Goal: Use online tool/utility: Utilize a website feature to perform a specific function

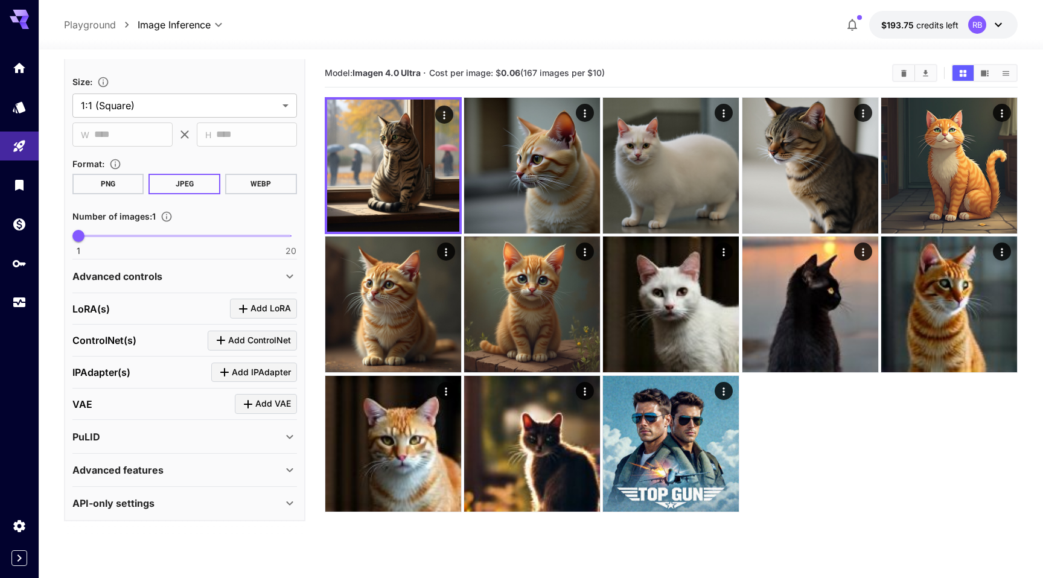
scroll to position [244, 0]
click at [119, 314] on div "[PERSON_NAME](s) Add [PERSON_NAME]" at bounding box center [184, 309] width 224 height 20
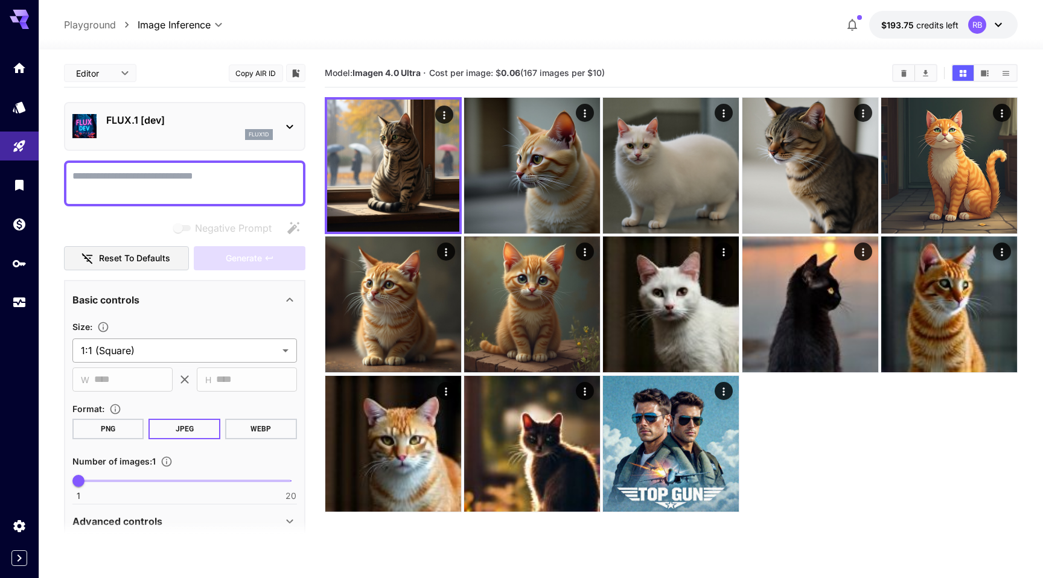
scroll to position [245, 0]
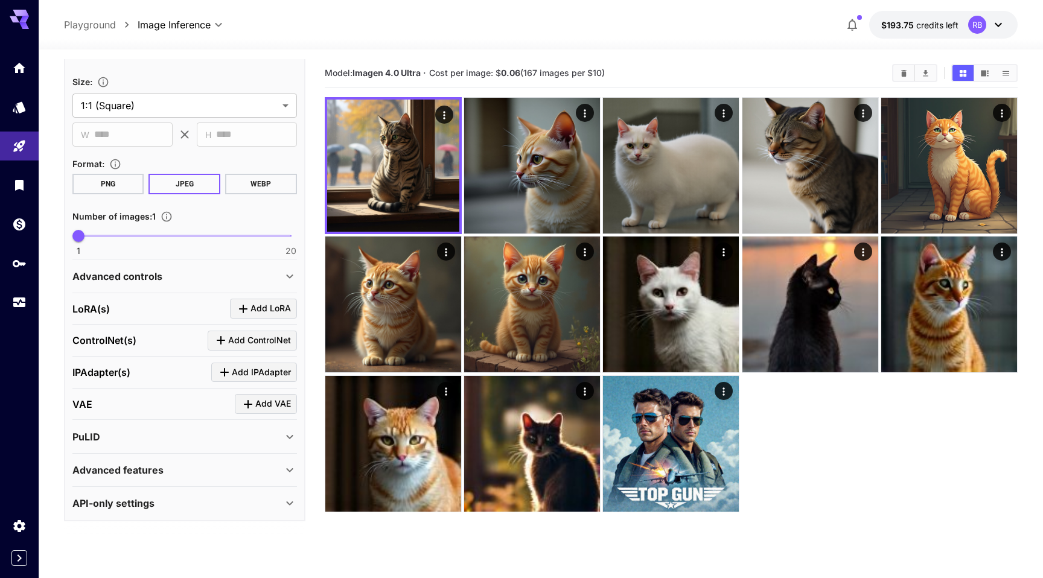
click at [115, 505] on p "API-only settings" at bounding box center [113, 503] width 82 height 14
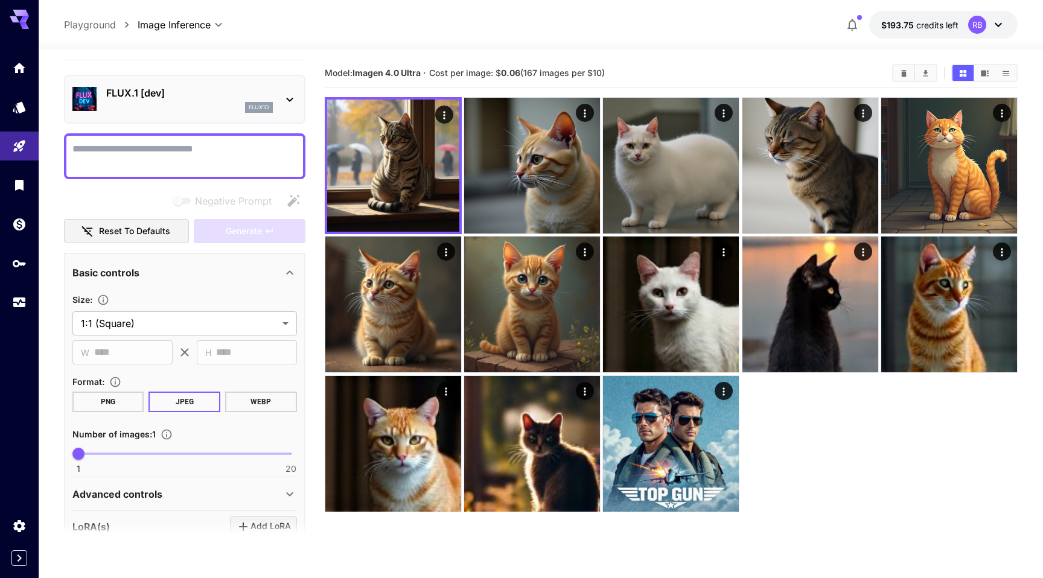
scroll to position [0, 0]
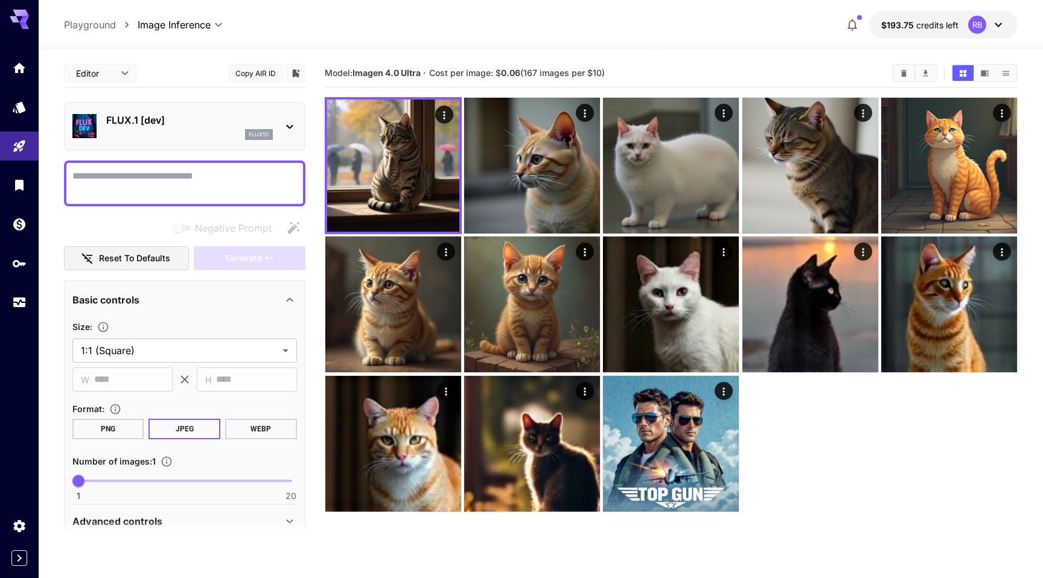
click at [485, 47] on div at bounding box center [541, 42] width 1004 height 14
click at [348, 47] on div at bounding box center [541, 42] width 1004 height 14
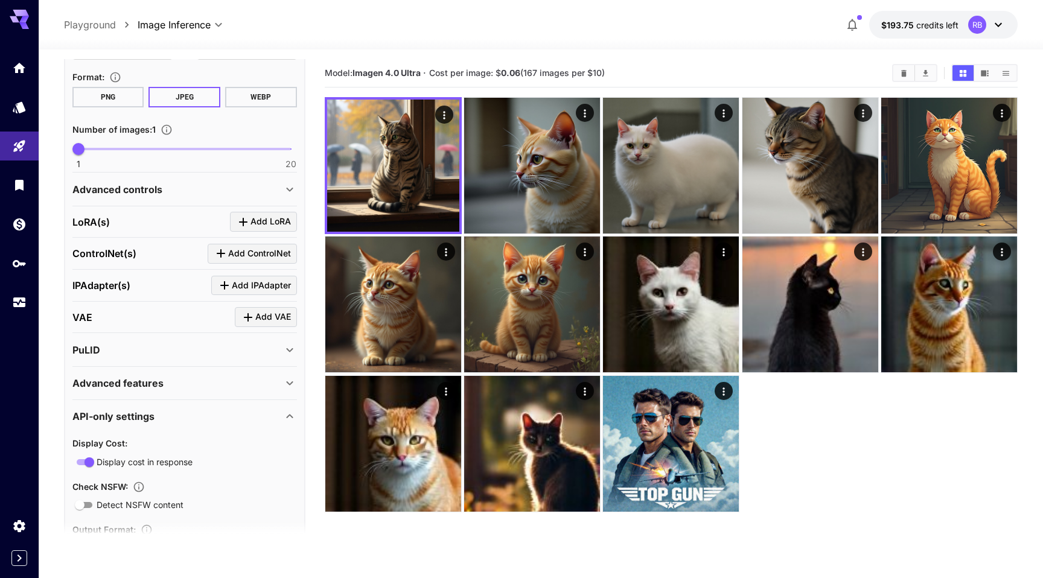
scroll to position [433, 0]
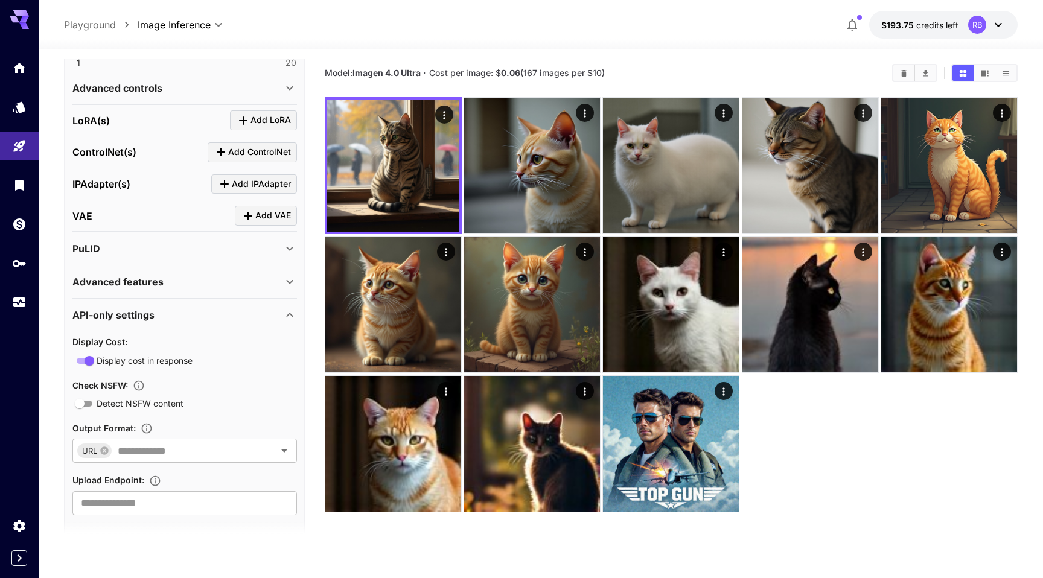
click at [161, 284] on p "Advanced features" at bounding box center [117, 282] width 91 height 14
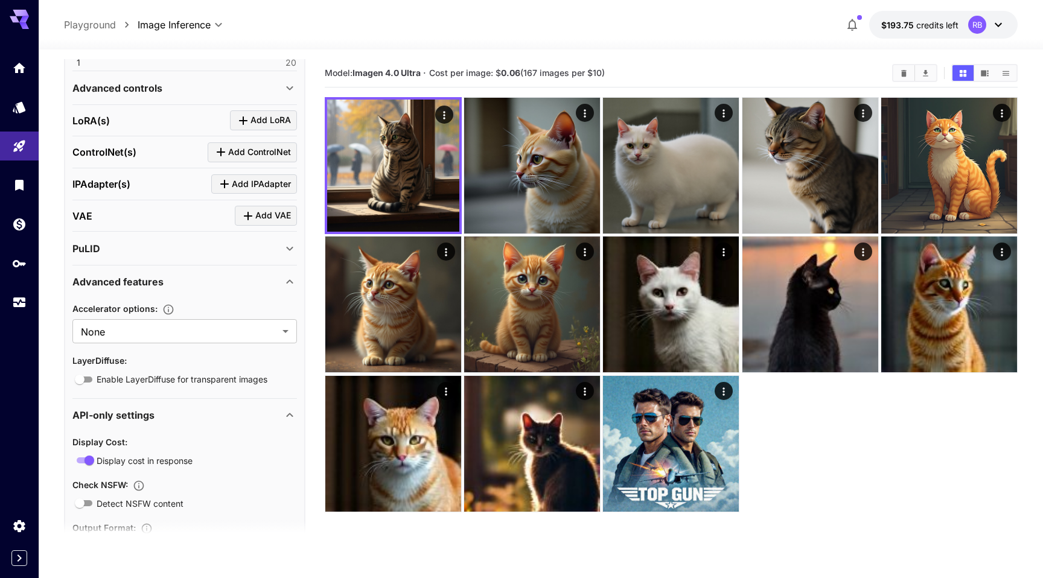
scroll to position [484, 0]
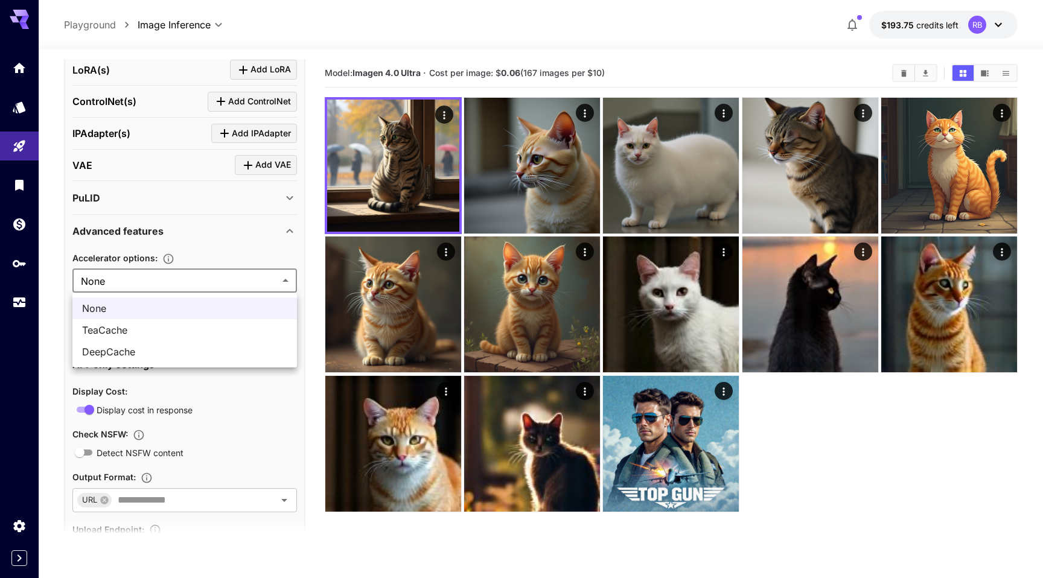
click at [161, 284] on body "**********" at bounding box center [521, 336] width 1043 height 673
click at [148, 333] on span "TeaCache" at bounding box center [184, 330] width 205 height 14
type input "********"
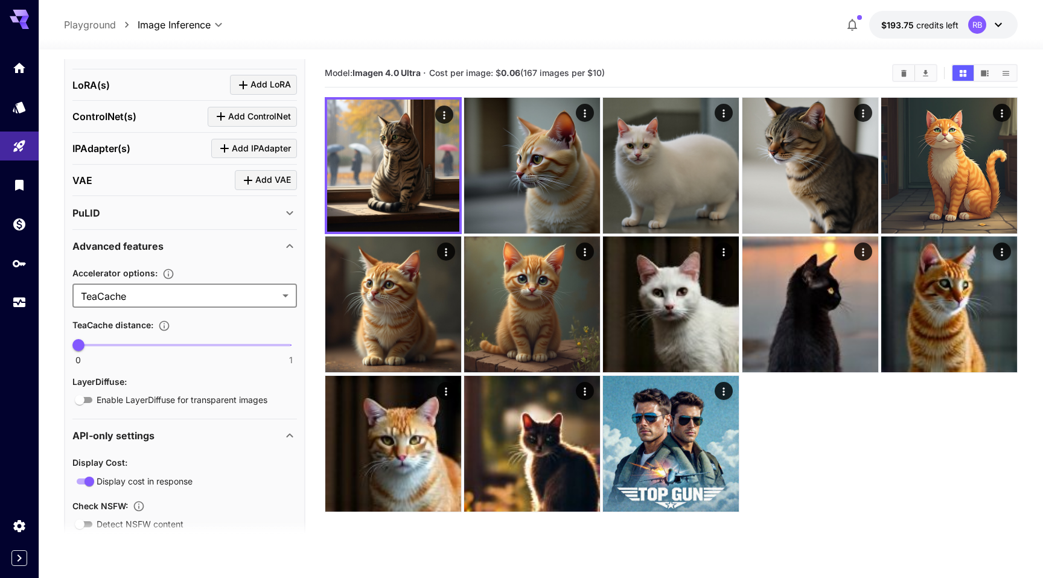
scroll to position [442, 0]
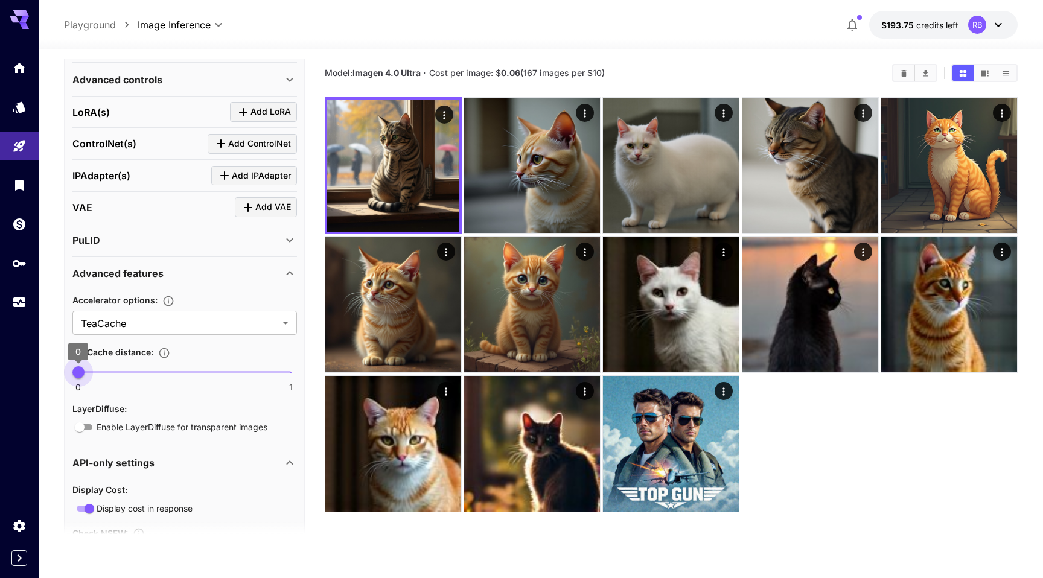
type input "***"
drag, startPoint x: 78, startPoint y: 369, endPoint x: 98, endPoint y: 370, distance: 19.9
click at [98, 370] on span "0.1" at bounding box center [100, 372] width 12 height 12
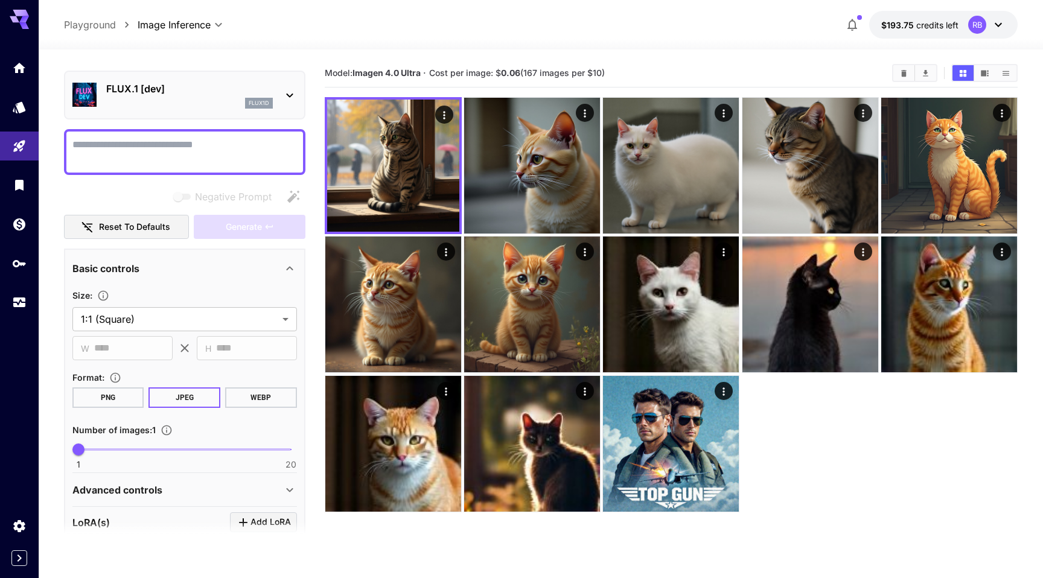
scroll to position [0, 0]
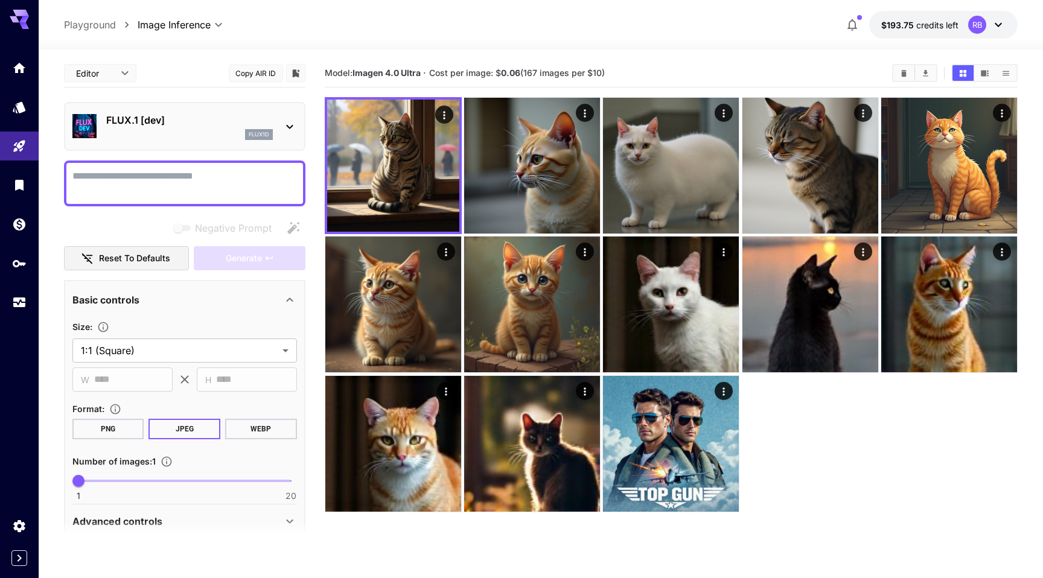
click at [164, 186] on textarea "Negative Prompt" at bounding box center [184, 183] width 224 height 29
type textarea "**********"
click at [262, 258] on button "Generate" at bounding box center [249, 258] width 111 height 25
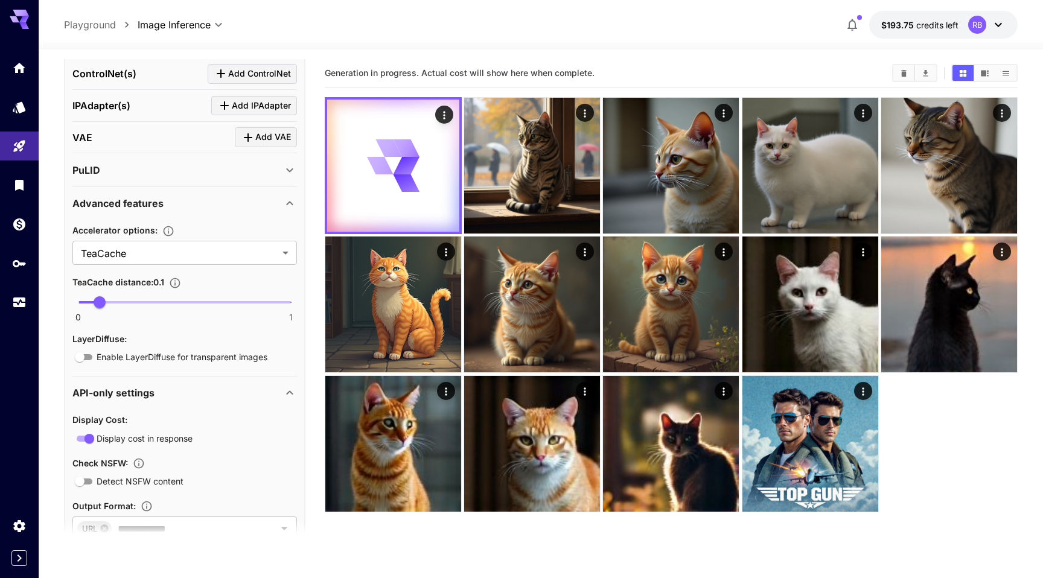
scroll to position [448, 0]
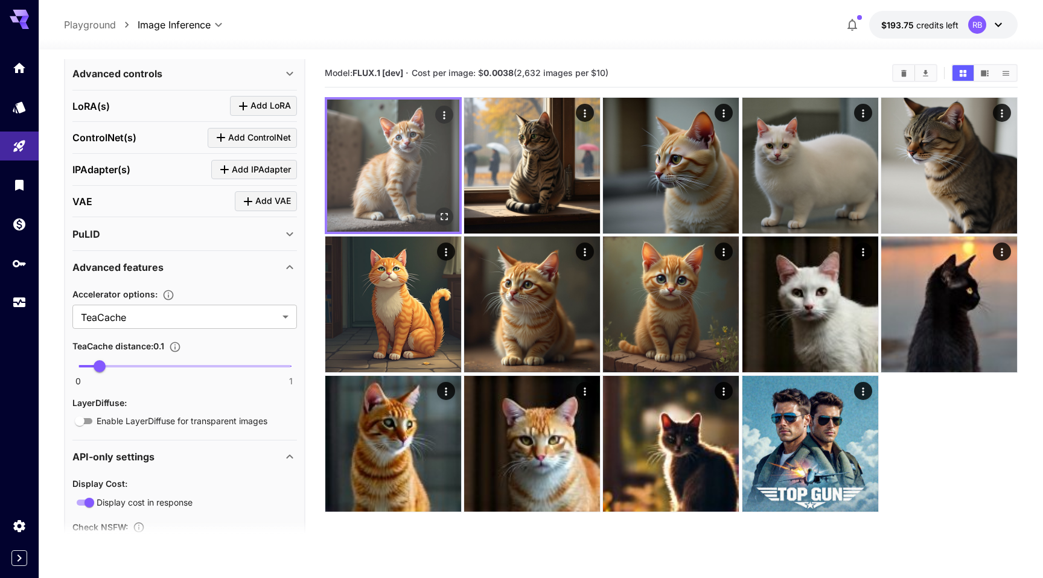
click at [368, 181] on img at bounding box center [393, 166] width 132 height 132
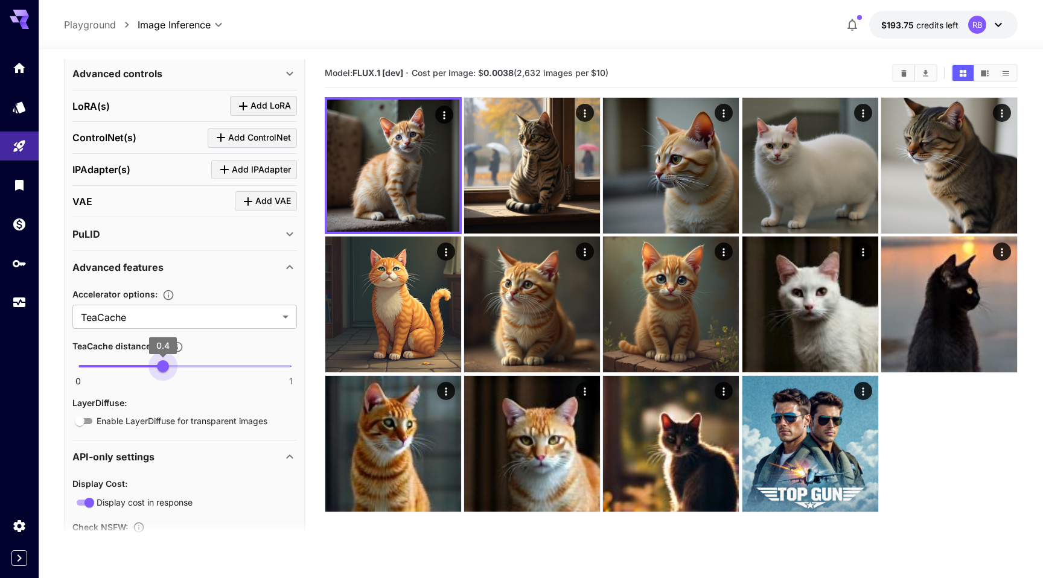
type input "***"
drag, startPoint x: 101, startPoint y: 366, endPoint x: 199, endPoint y: 367, distance: 98.4
click at [200, 367] on span "0.6" at bounding box center [206, 366] width 12 height 12
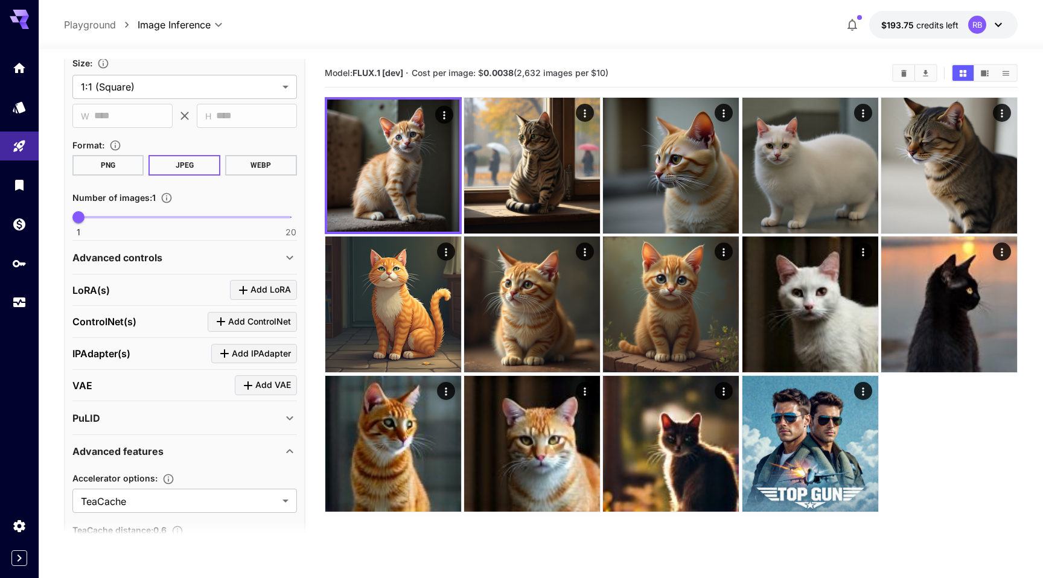
scroll to position [120, 0]
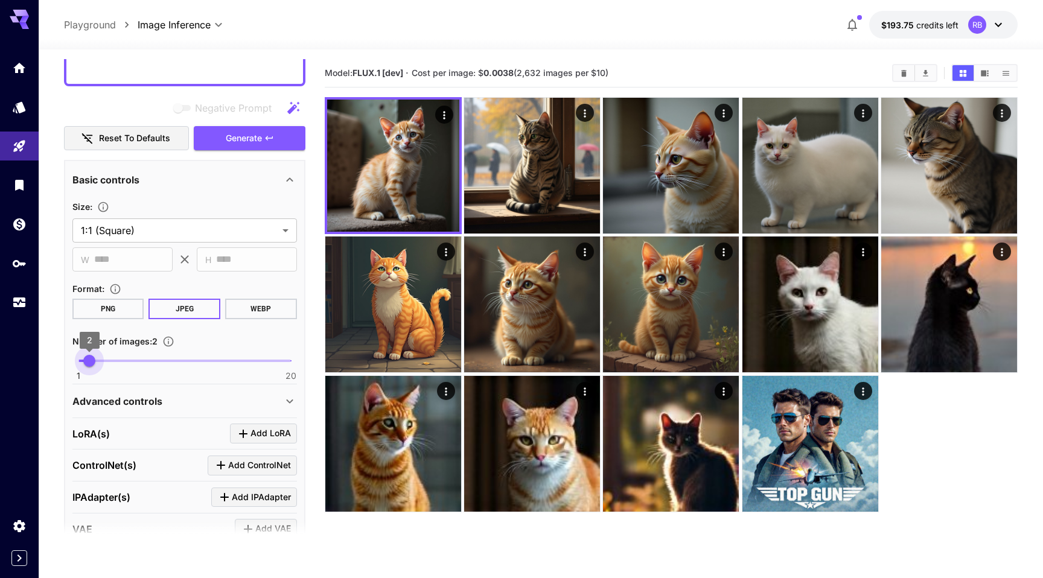
type input "*"
drag, startPoint x: 80, startPoint y: 358, endPoint x: 101, endPoint y: 358, distance: 21.1
click at [101, 358] on span "3" at bounding box center [101, 361] width 12 height 12
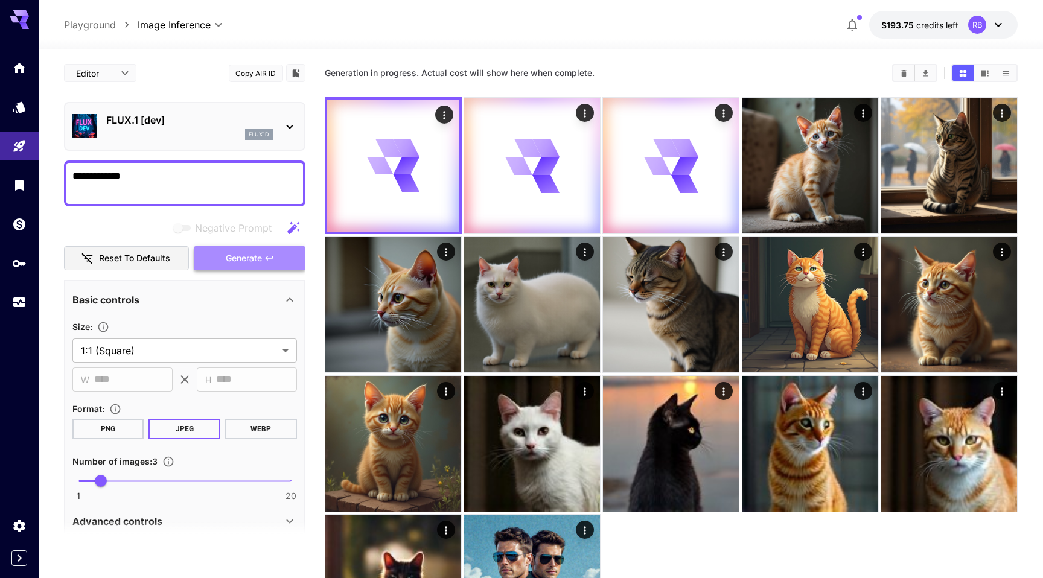
click at [252, 267] on button "Generate" at bounding box center [249, 258] width 111 height 25
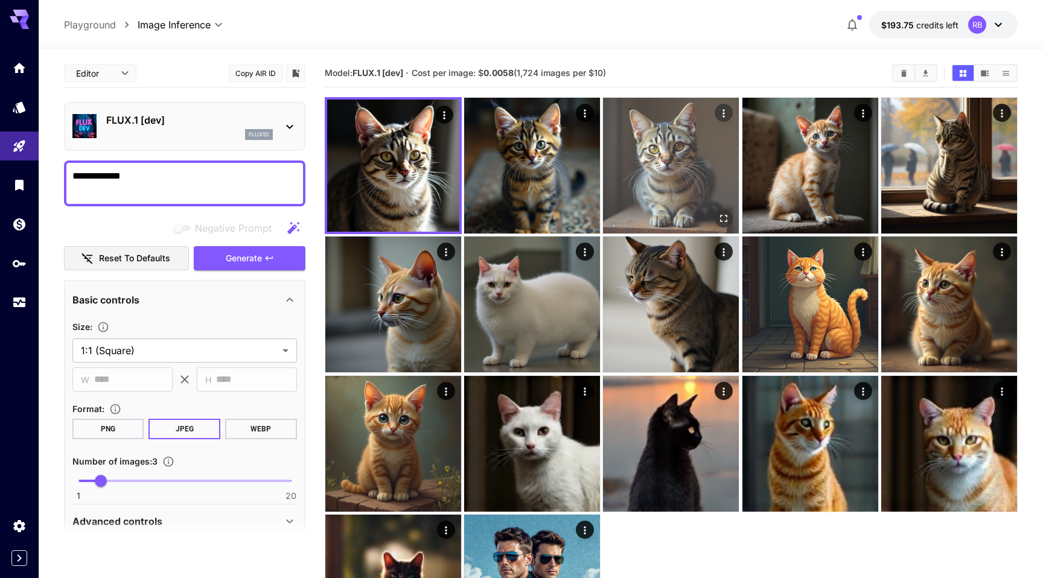
click at [668, 169] on img at bounding box center [671, 166] width 136 height 136
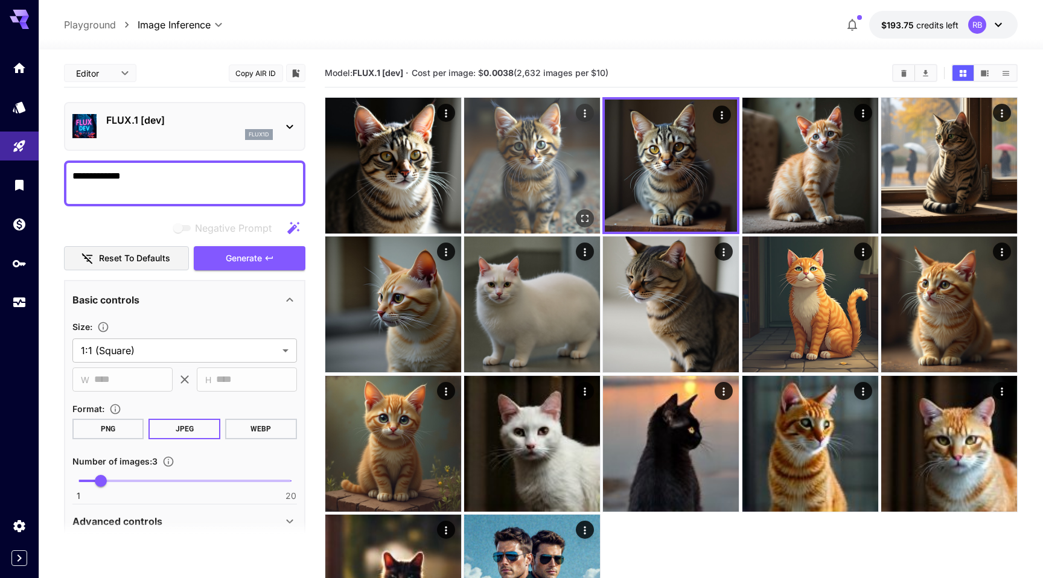
click at [540, 177] on img at bounding box center [532, 166] width 136 height 136
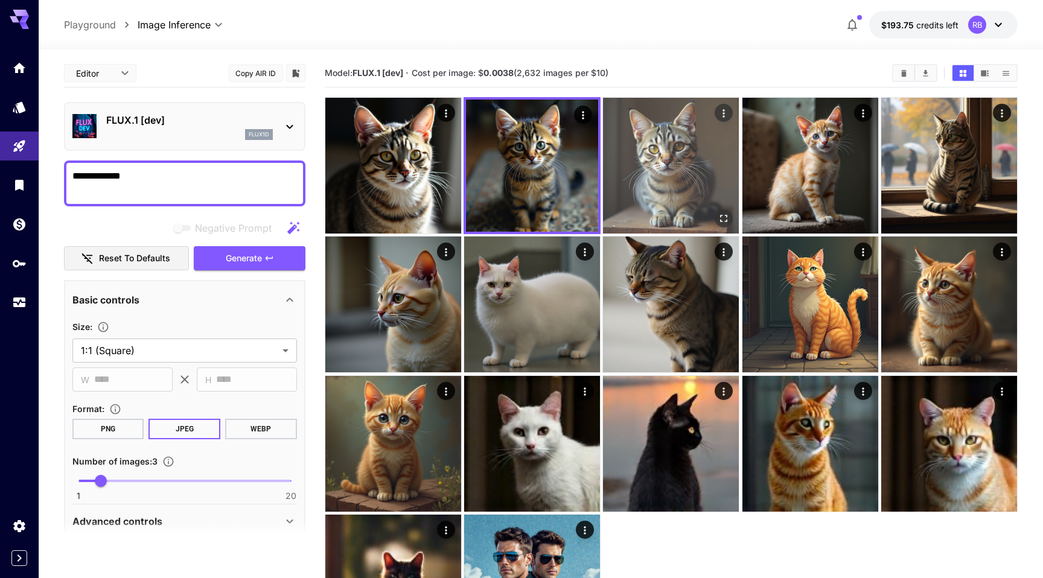
click at [652, 167] on img at bounding box center [671, 166] width 136 height 136
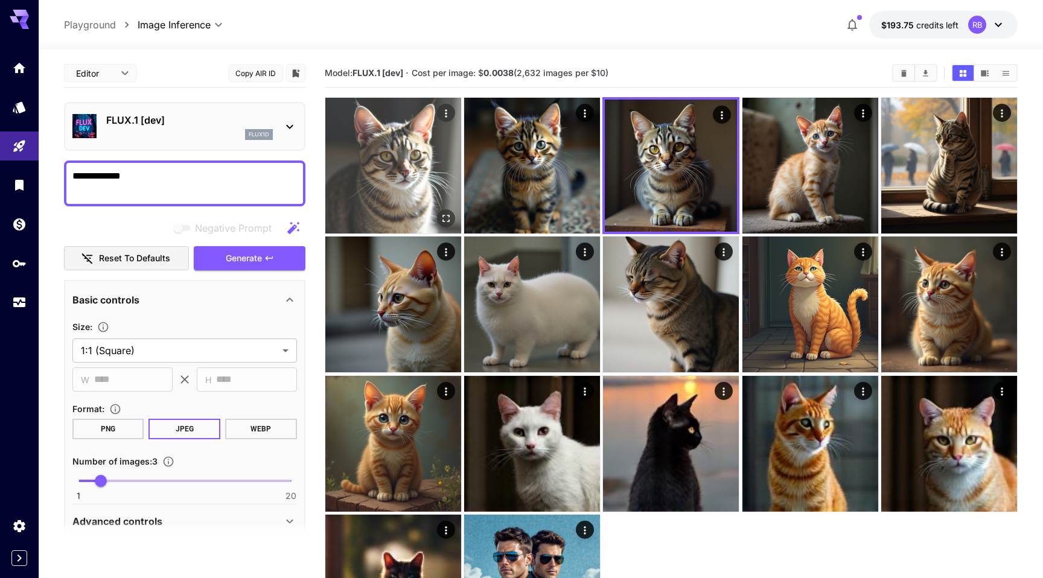
click at [404, 157] on img at bounding box center [393, 166] width 136 height 136
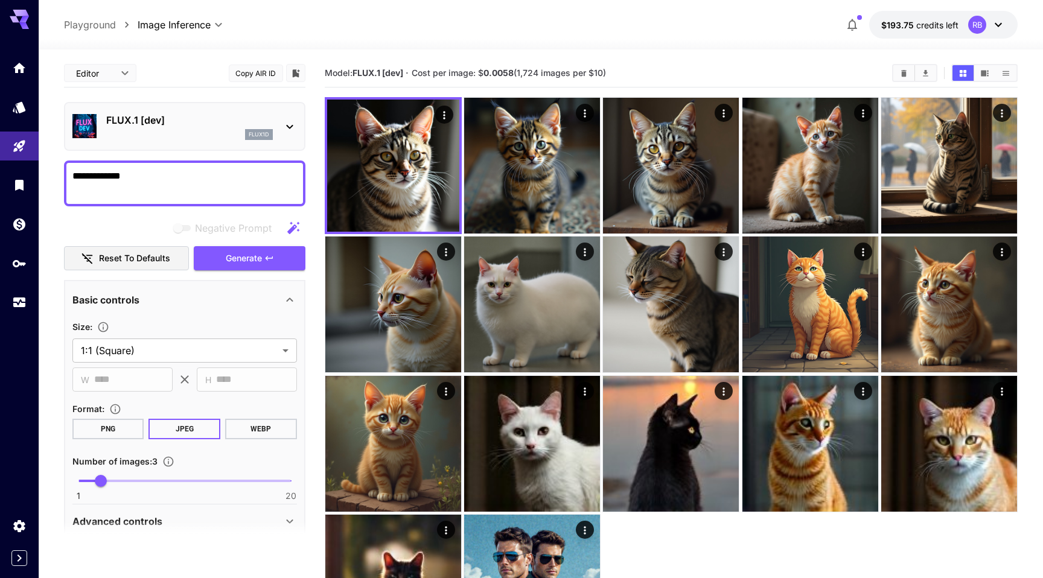
scroll to position [607, 0]
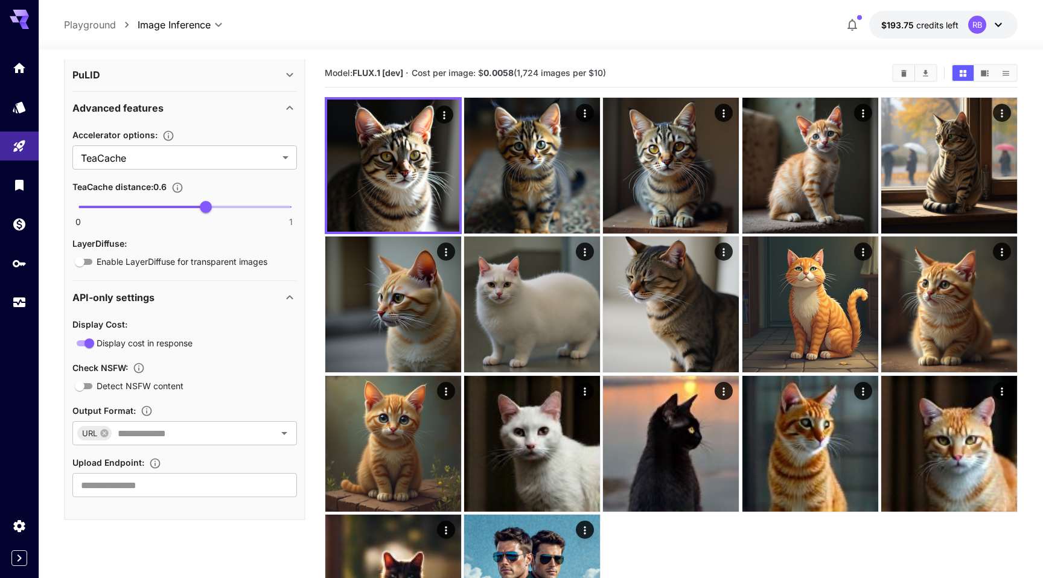
click at [104, 322] on span "Display Cost :" at bounding box center [99, 324] width 55 height 10
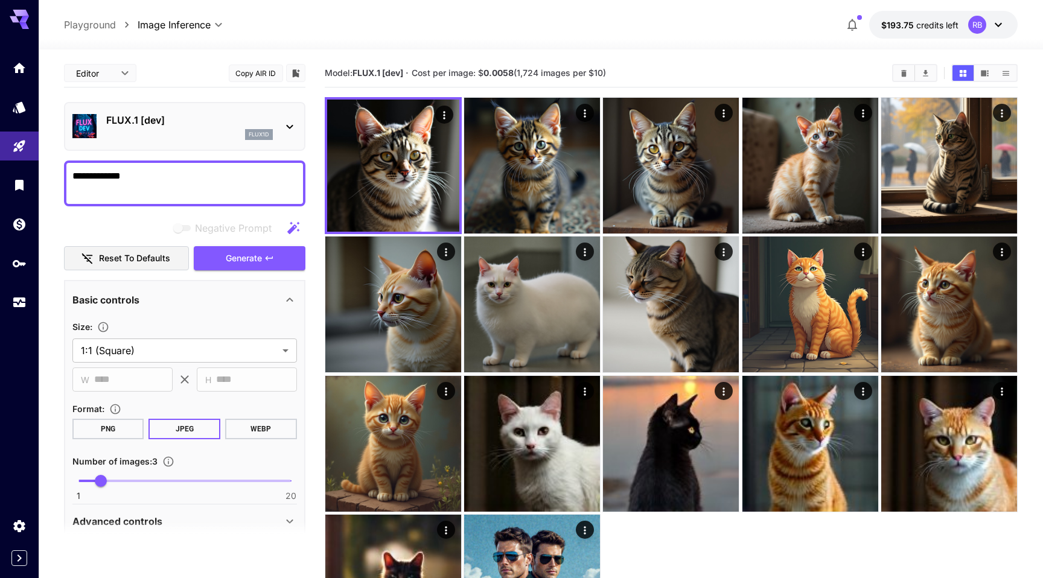
click at [108, 78] on body "**********" at bounding box center [521, 343] width 1043 height 687
click at [101, 119] on span "JSON" at bounding box center [100, 119] width 53 height 14
type input "****"
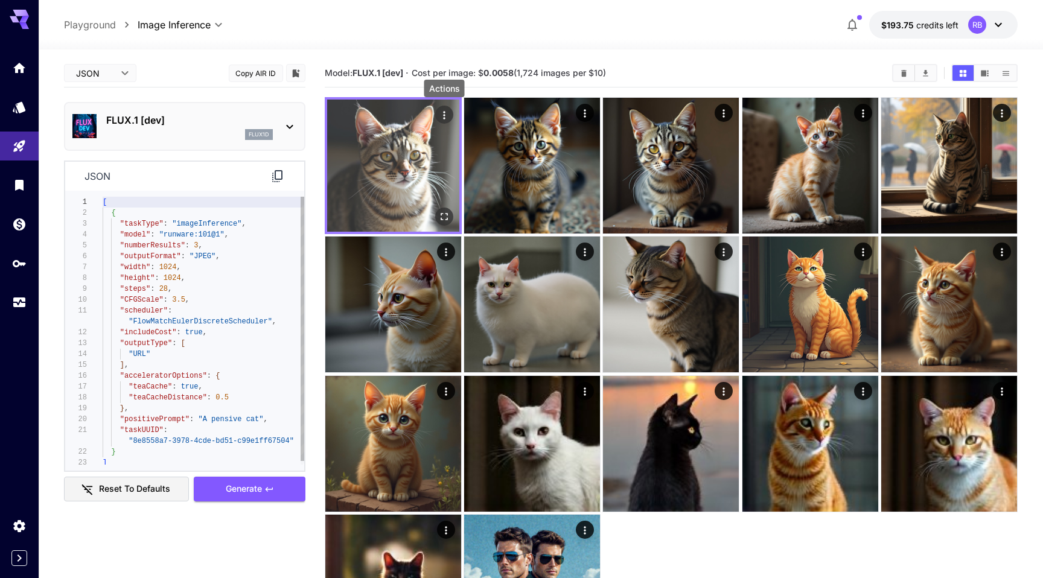
click at [443, 113] on icon "Actions" at bounding box center [444, 115] width 12 height 12
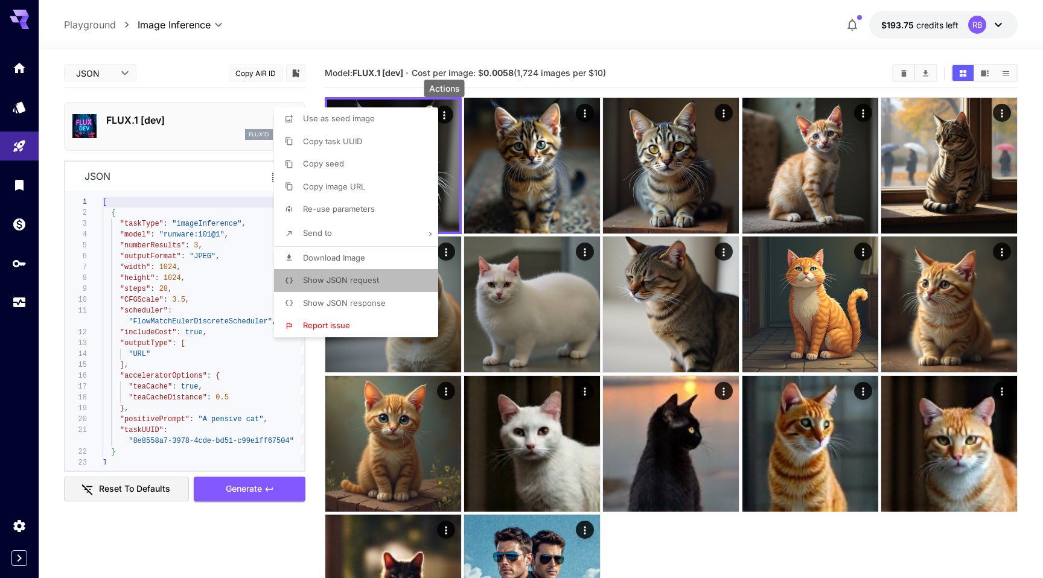
click at [364, 285] on p "Show JSON request" at bounding box center [341, 281] width 76 height 12
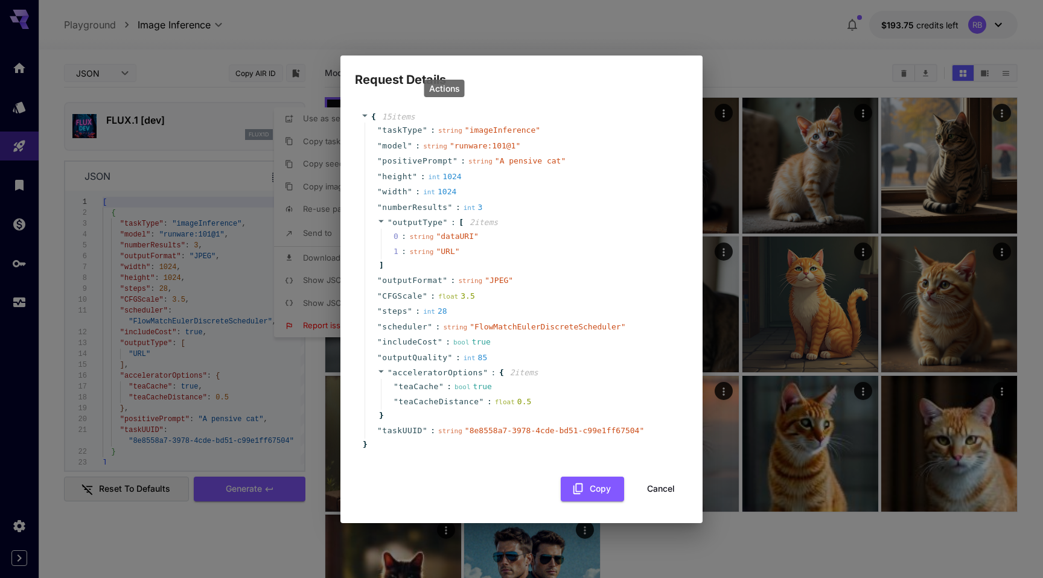
click at [655, 14] on div "Request Details { 15 item s " taskType " : string " imageInference " " model " …" at bounding box center [521, 289] width 1043 height 578
click at [653, 491] on button "Cancel" at bounding box center [661, 489] width 54 height 25
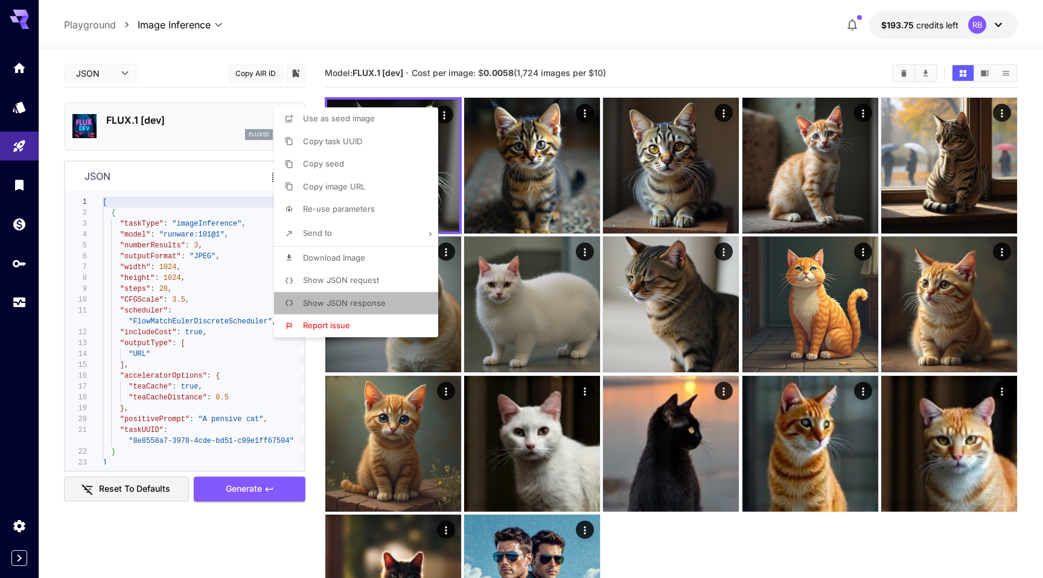
click at [360, 304] on span "Show JSON response" at bounding box center [344, 303] width 83 height 10
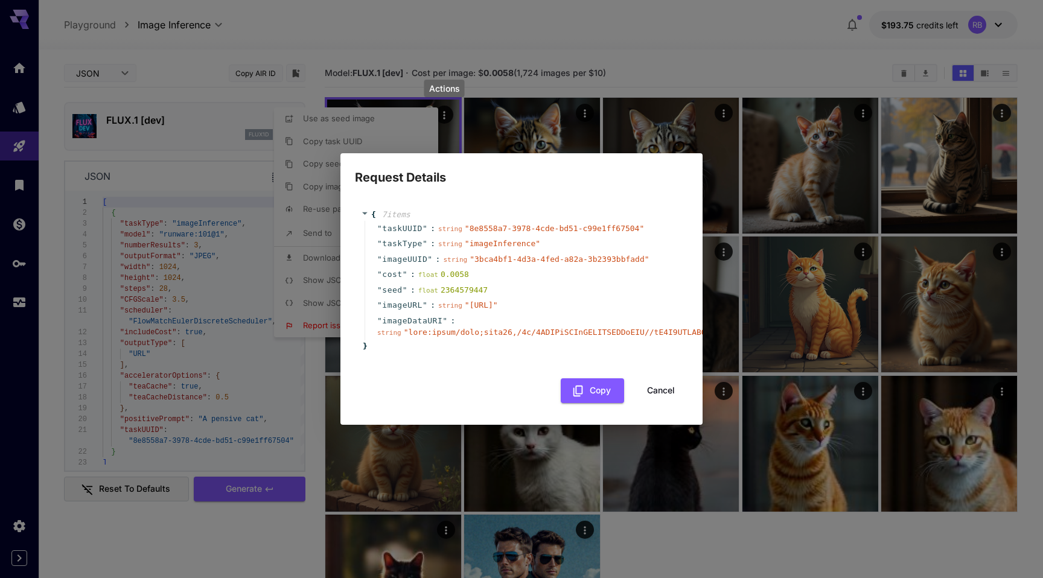
drag, startPoint x: 428, startPoint y: 253, endPoint x: 502, endPoint y: 253, distance: 73.6
click at [503, 253] on div "" imageUUID " : string " 3bca4bf1-4d3a-4fed-a82a-3b2393bbfadd "" at bounding box center [522, 260] width 317 height 16
click at [668, 402] on button "Cancel" at bounding box center [661, 390] width 54 height 25
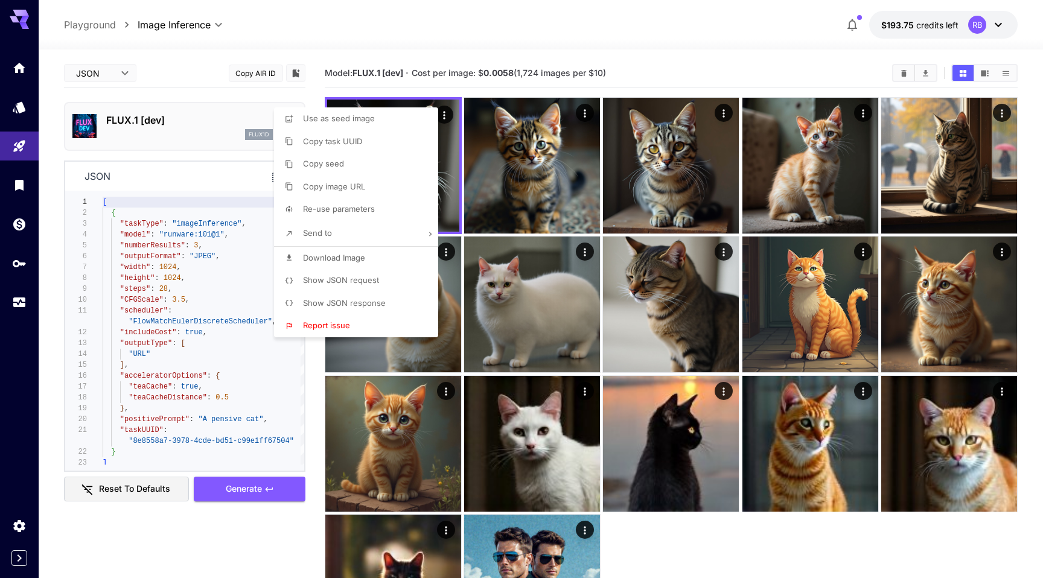
click at [670, 42] on div at bounding box center [521, 289] width 1043 height 578
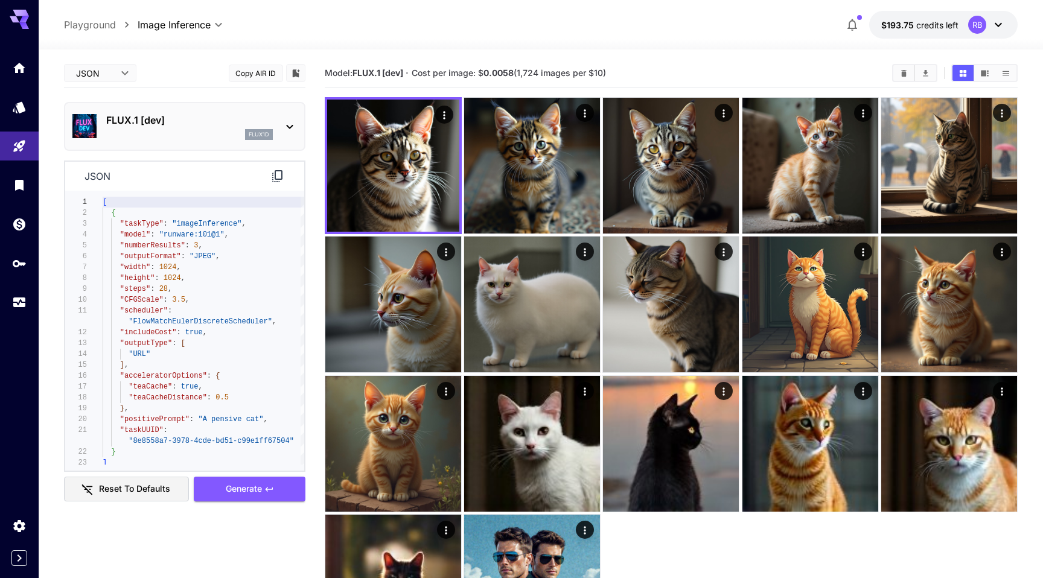
click at [166, 122] on p "FLUX.1 [dev]" at bounding box center [189, 120] width 167 height 14
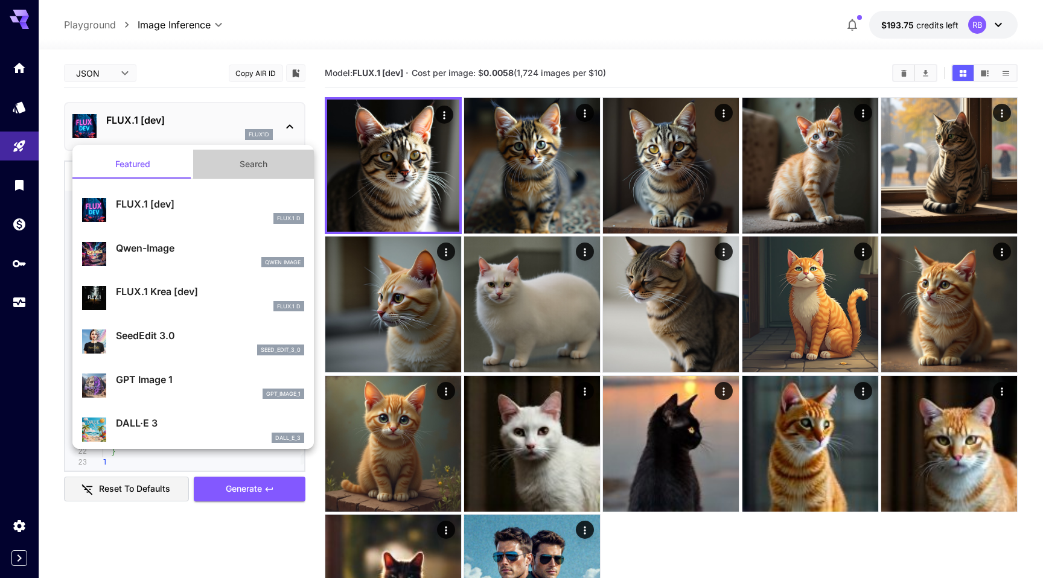
click at [250, 160] on button "Search" at bounding box center [253, 164] width 121 height 29
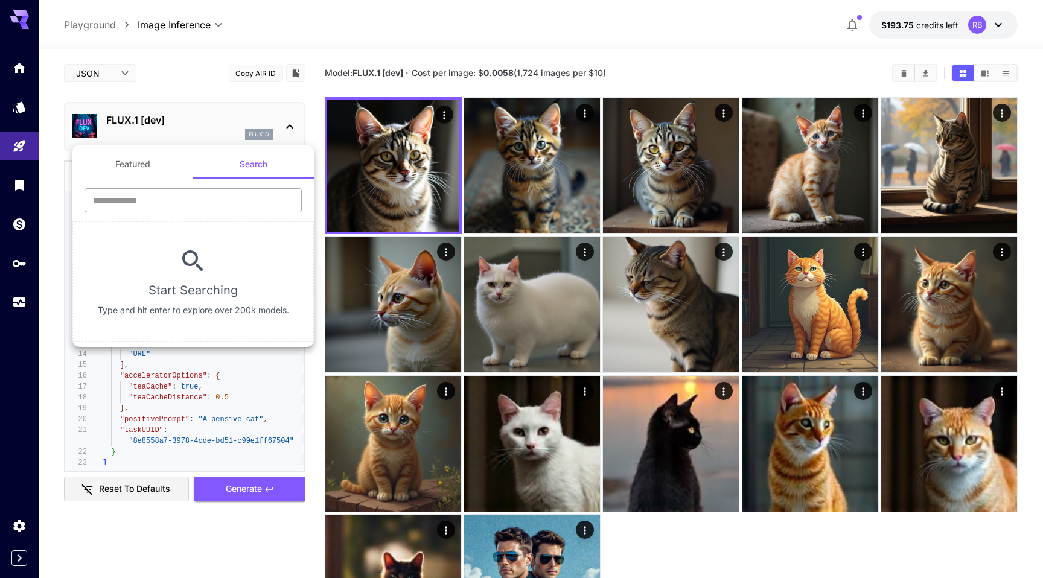
click at [180, 195] on input "text" at bounding box center [192, 200] width 217 height 24
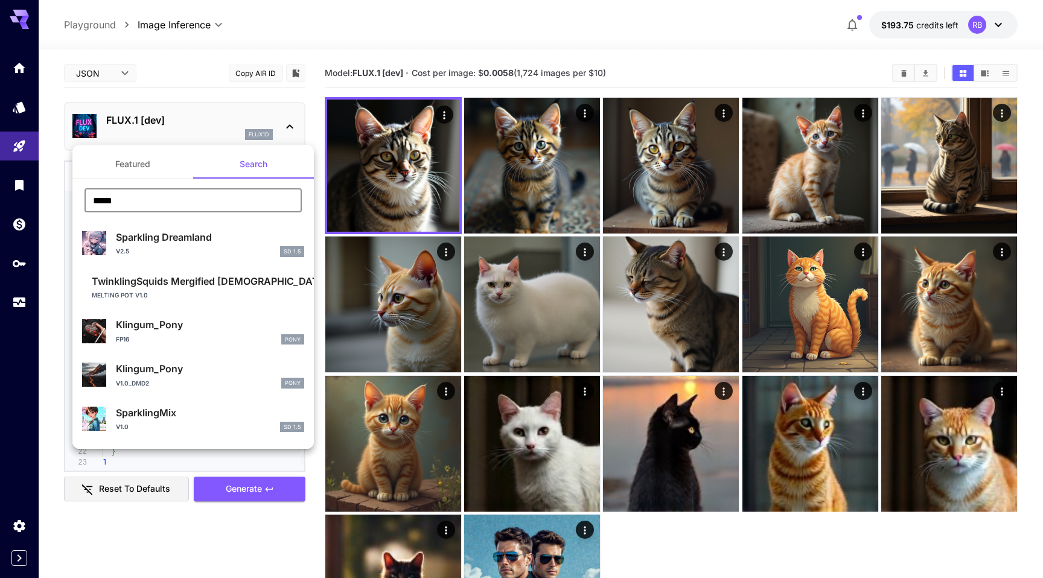
type input "*****"
click at [294, 29] on div at bounding box center [521, 289] width 1043 height 578
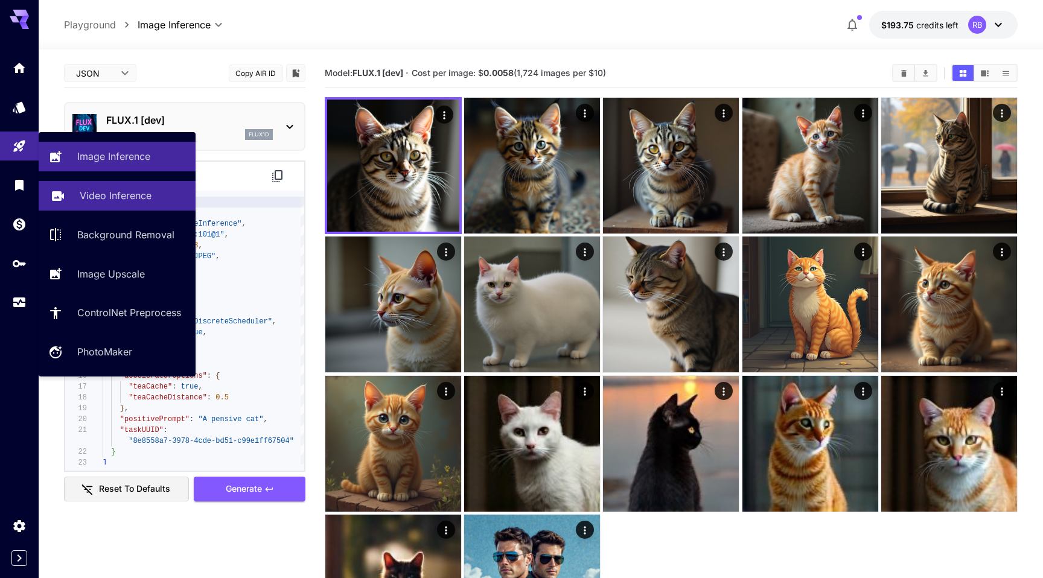
click at [88, 197] on p "Video Inference" at bounding box center [116, 195] width 72 height 14
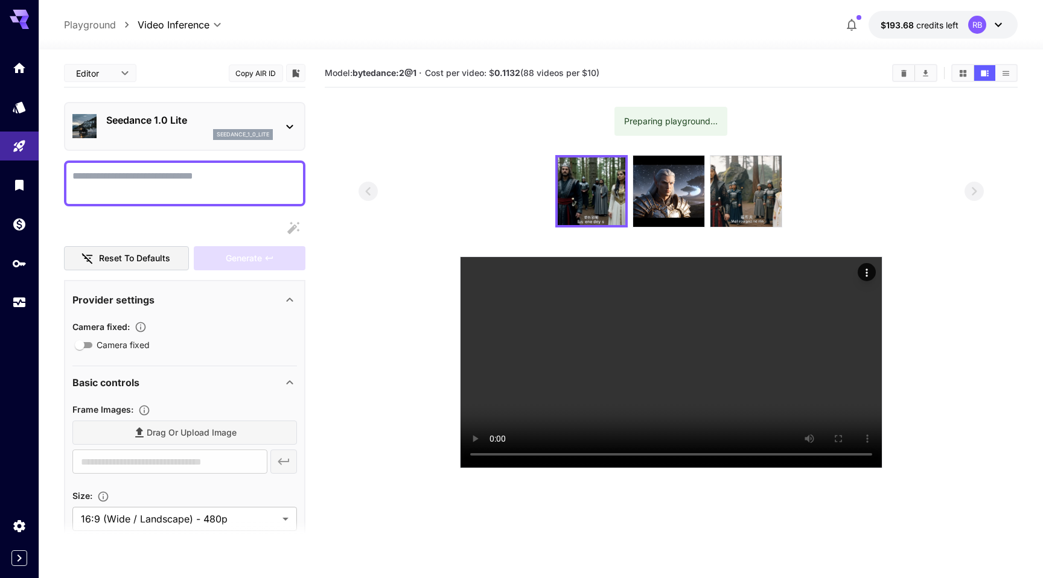
click at [215, 119] on p "Seedance 1.0 Lite" at bounding box center [189, 120] width 167 height 14
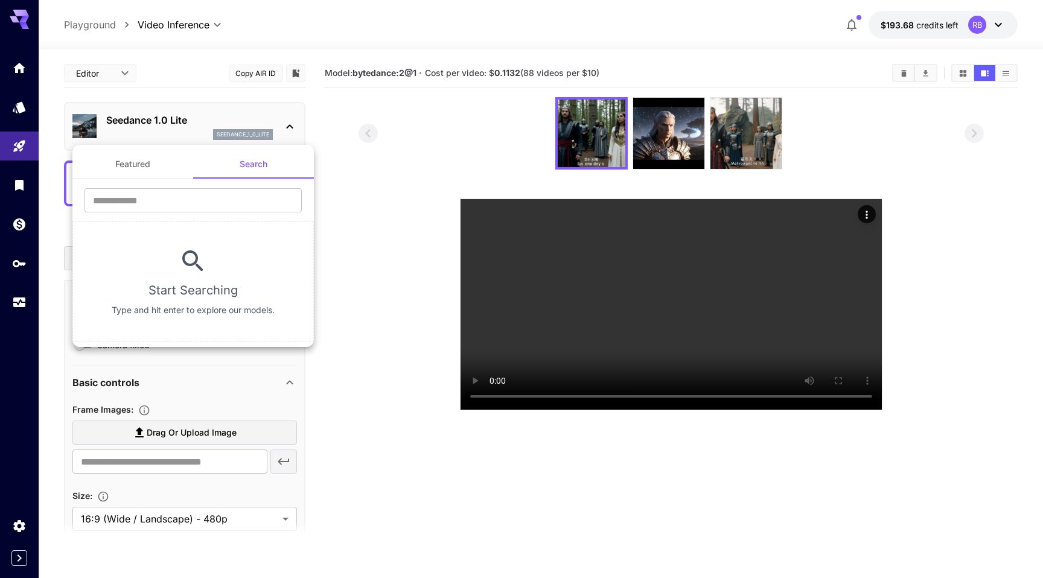
click at [123, 165] on button "Featured" at bounding box center [132, 164] width 121 height 29
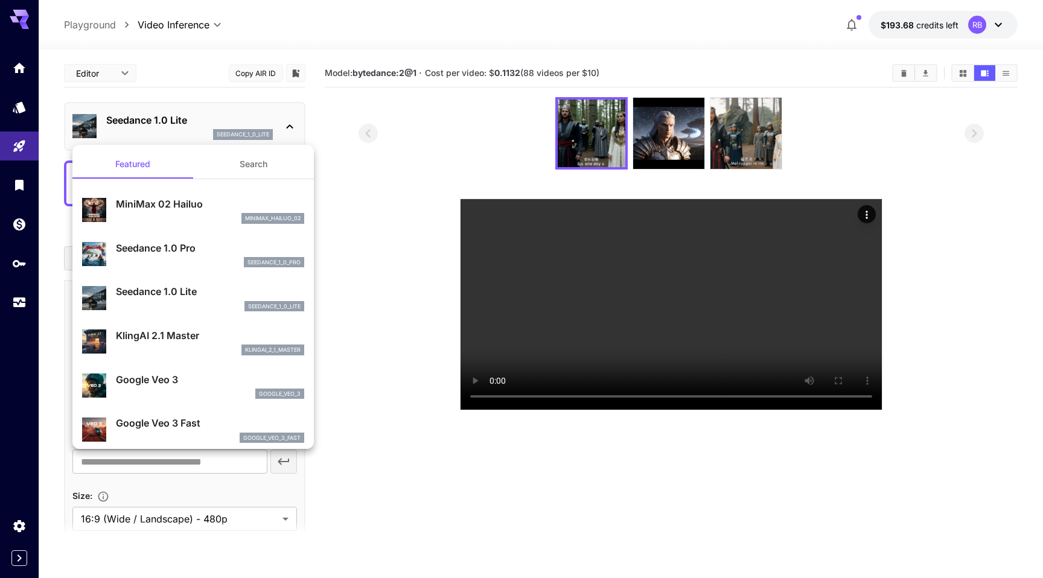
click at [352, 30] on div at bounding box center [521, 289] width 1043 height 578
